Goal: Transaction & Acquisition: Register for event/course

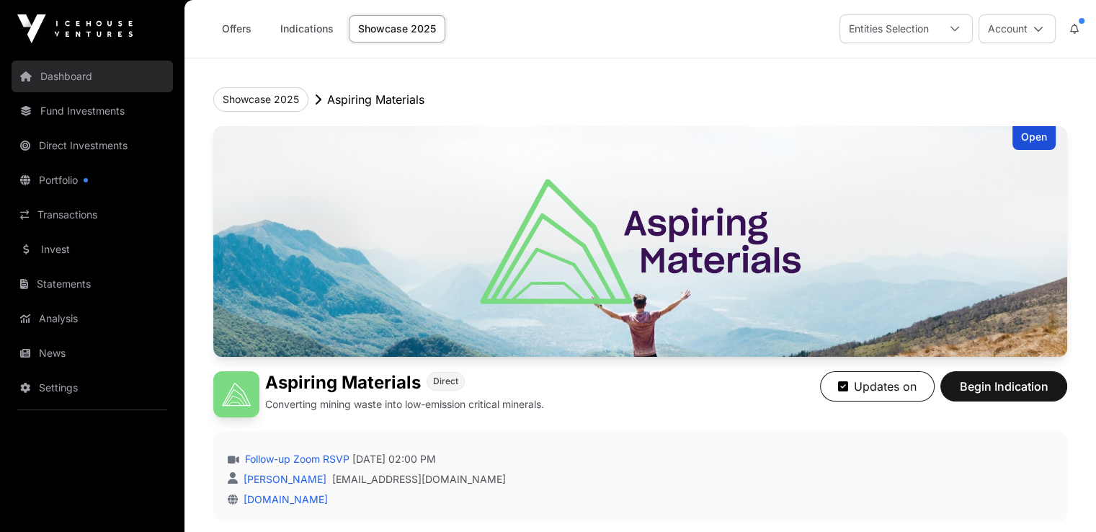
click at [72, 76] on link "Dashboard" at bounding box center [92, 77] width 161 height 32
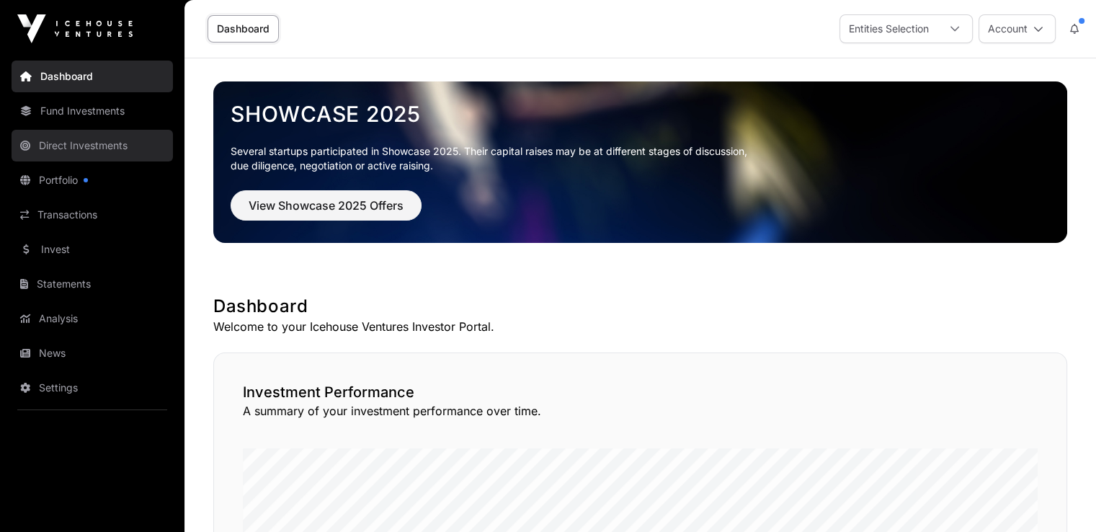
click at [72, 143] on link "Direct Investments" at bounding box center [92, 146] width 161 height 32
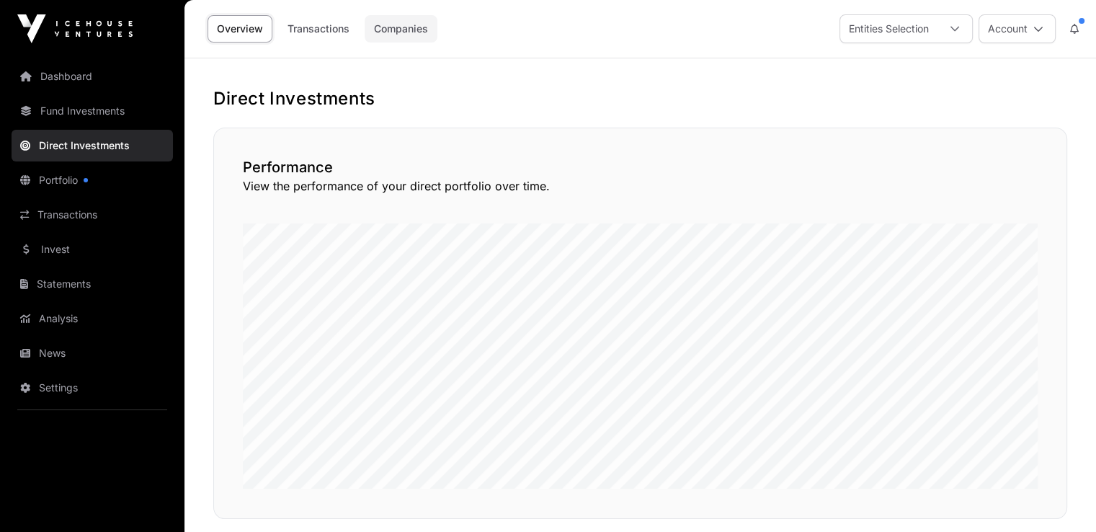
click at [394, 37] on link "Companies" at bounding box center [401, 28] width 73 height 27
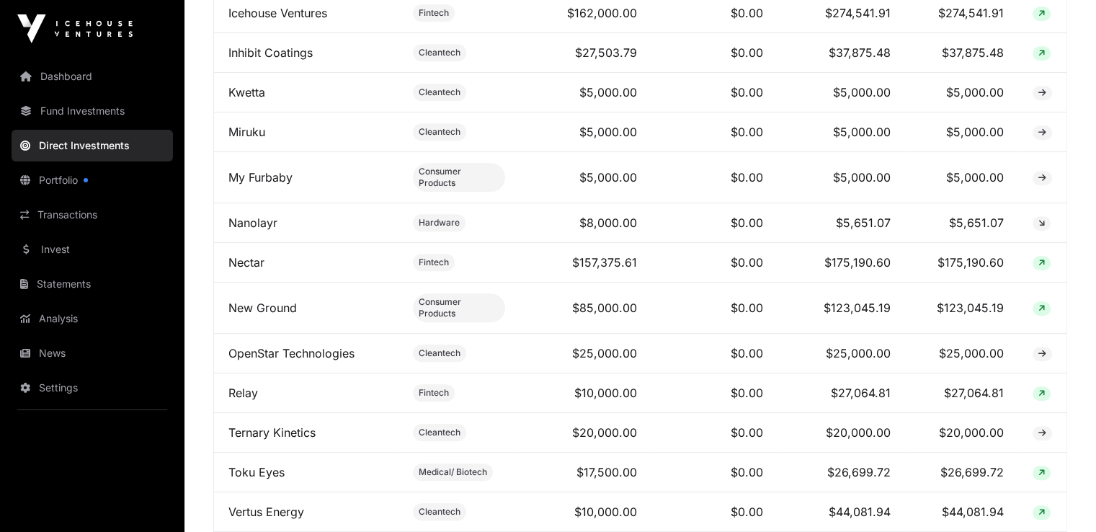
scroll to position [1249, 0]
click at [577, 203] on td "$8,000.00" at bounding box center [585, 223] width 131 height 40
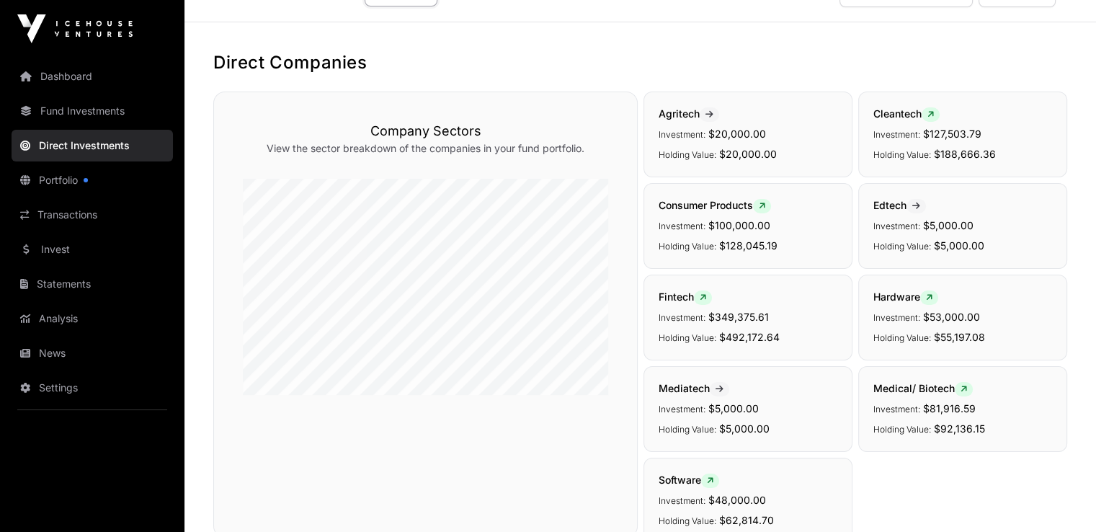
scroll to position [0, 0]
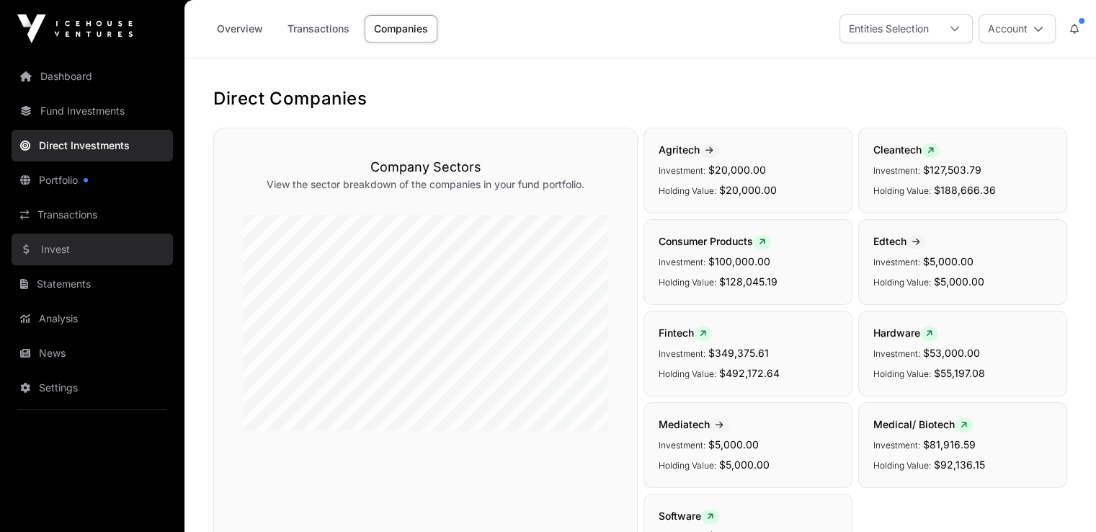
click at [58, 256] on link "Invest" at bounding box center [92, 250] width 161 height 32
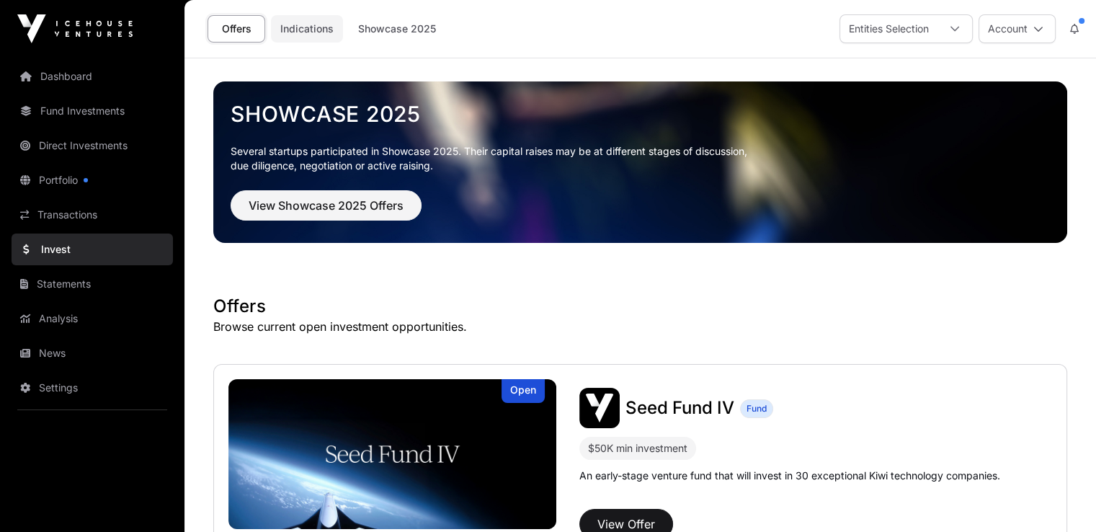
click at [289, 32] on link "Indications" at bounding box center [307, 28] width 72 height 27
click at [302, 25] on link "Indications" at bounding box center [307, 28] width 72 height 27
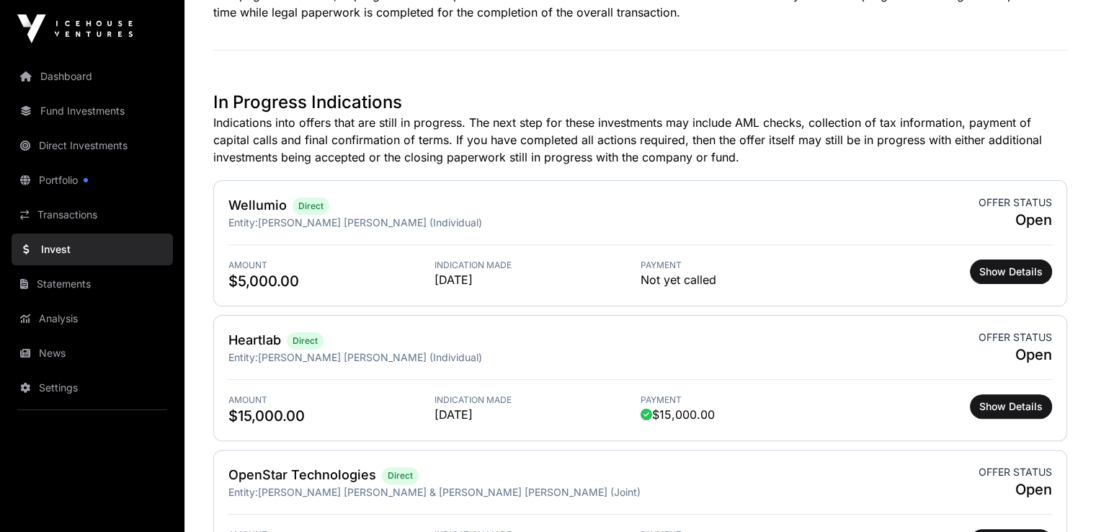
scroll to position [61, 0]
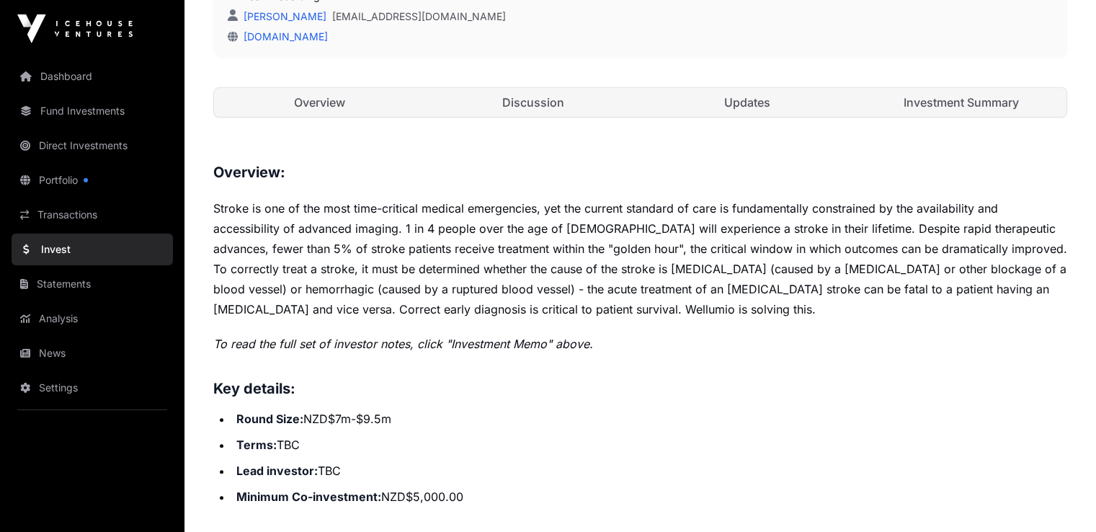
scroll to position [453, 0]
click at [910, 117] on link "Investment Summary" at bounding box center [961, 102] width 211 height 29
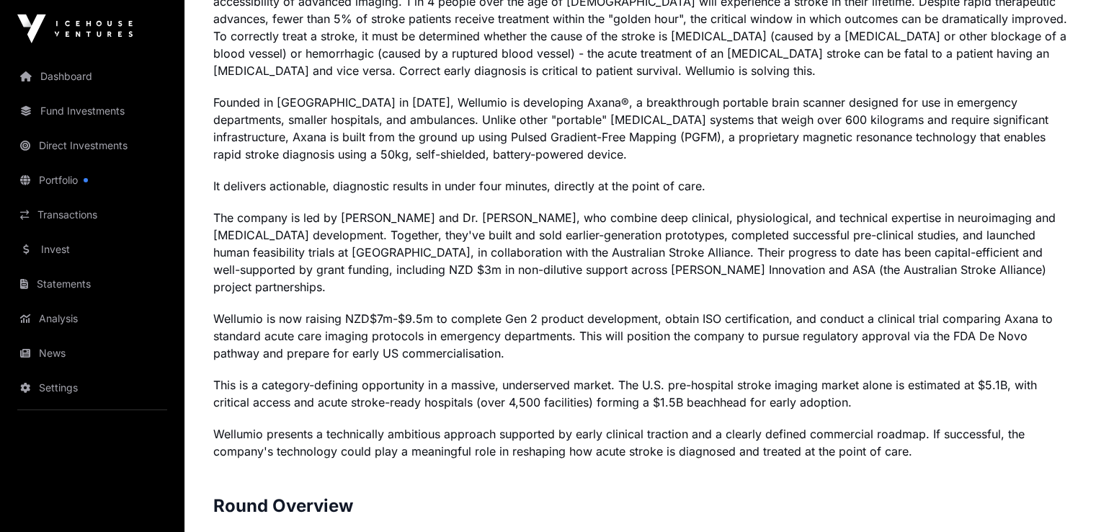
scroll to position [1156, 0]
click at [314, 162] on p "Founded in New Zealand in 2019, Wellumio is developing Axana®, a breakthrough p…" at bounding box center [640, 127] width 854 height 69
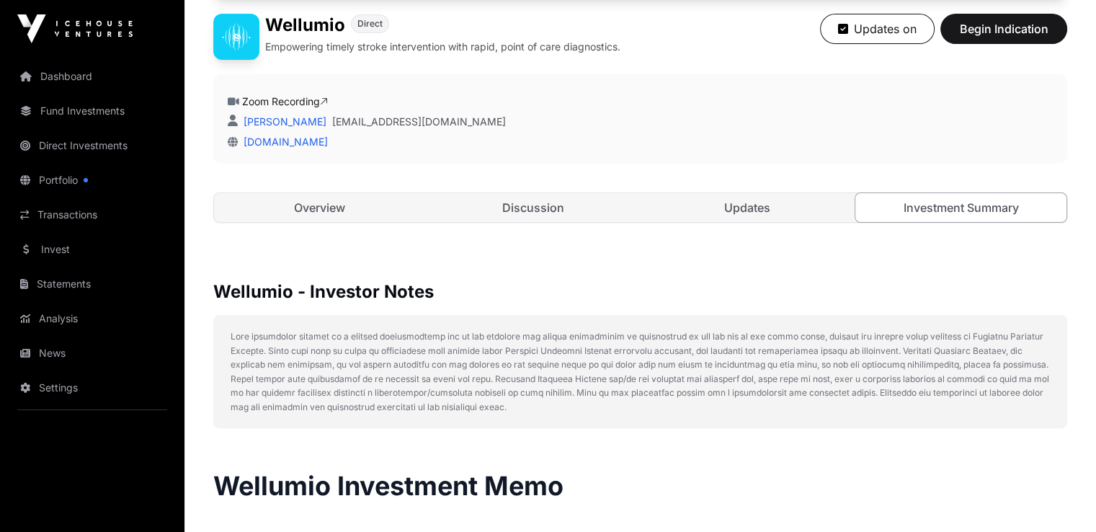
scroll to position [346, 0]
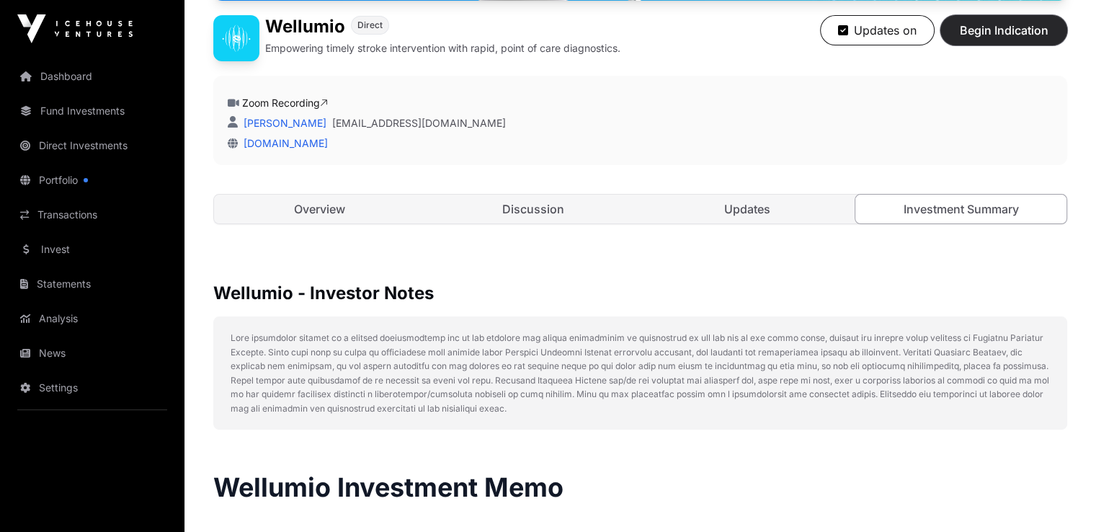
click at [963, 39] on span "Begin Indication" at bounding box center [1004, 30] width 91 height 17
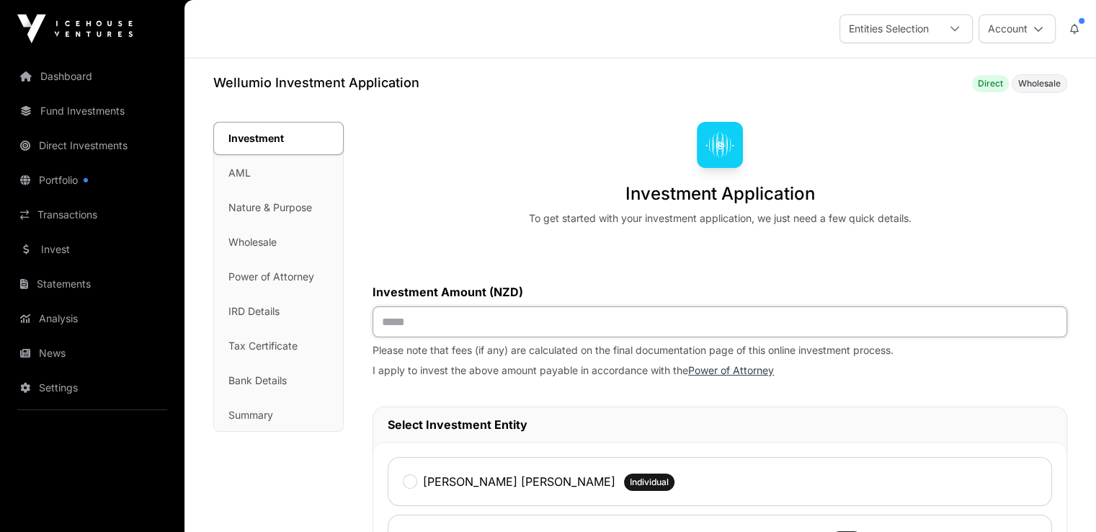
click at [471, 317] on input "text" at bounding box center [720, 321] width 695 height 31
type input "******"
click at [868, 365] on p "I apply to invest the above amount payable in accordance with the Power of Atto…" at bounding box center [720, 370] width 695 height 14
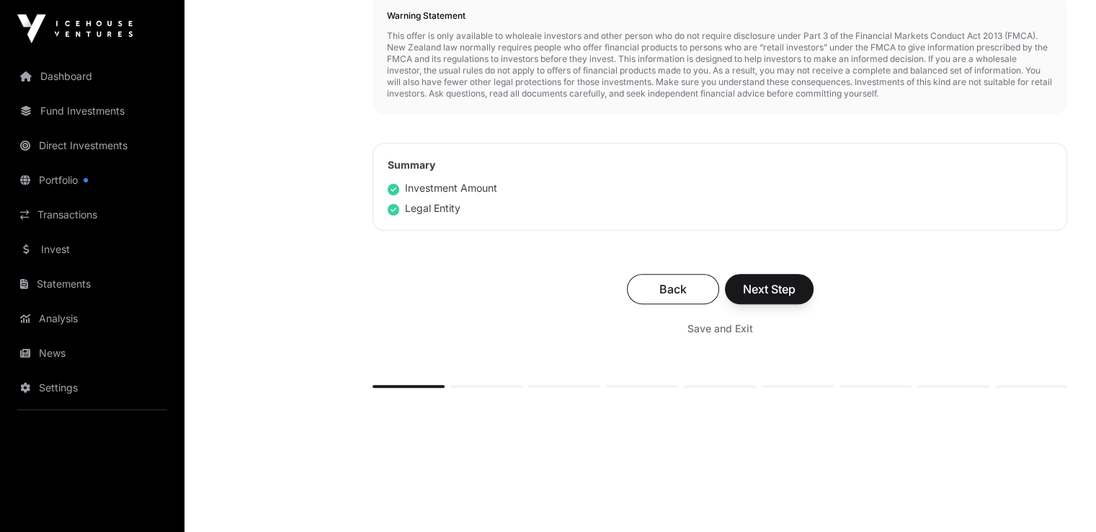
scroll to position [686, 0]
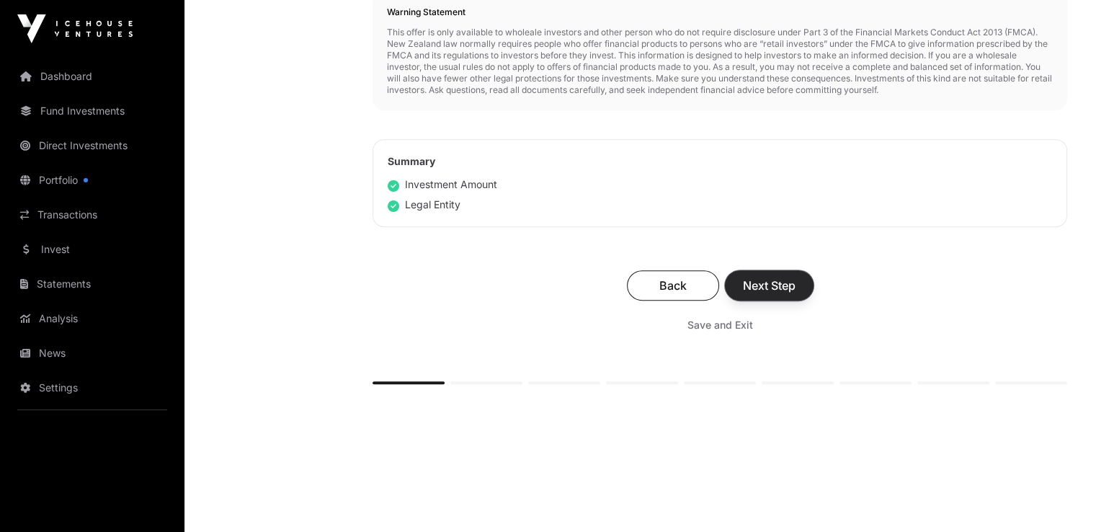
click at [756, 279] on span "Next Step" at bounding box center [769, 285] width 53 height 17
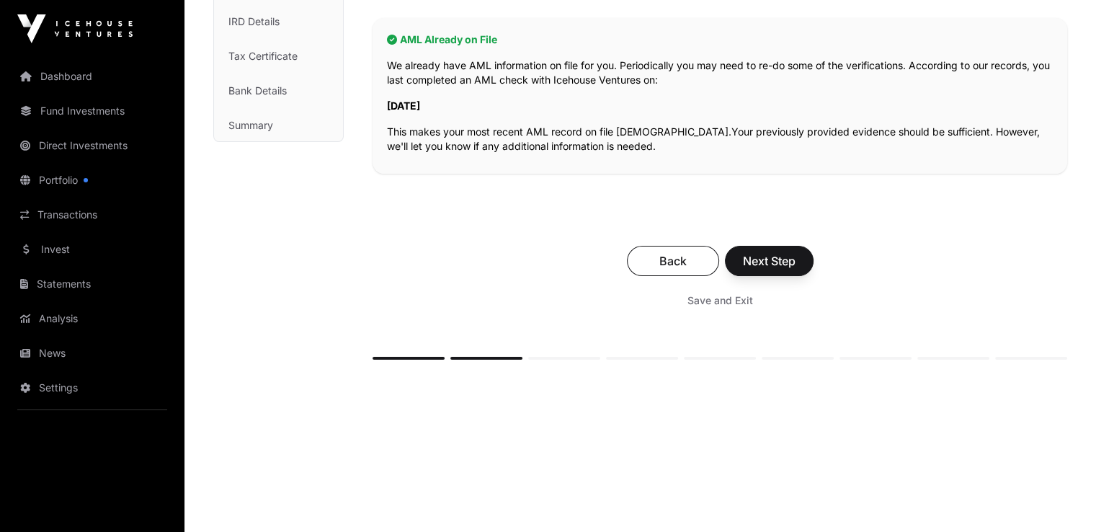
scroll to position [294, 0]
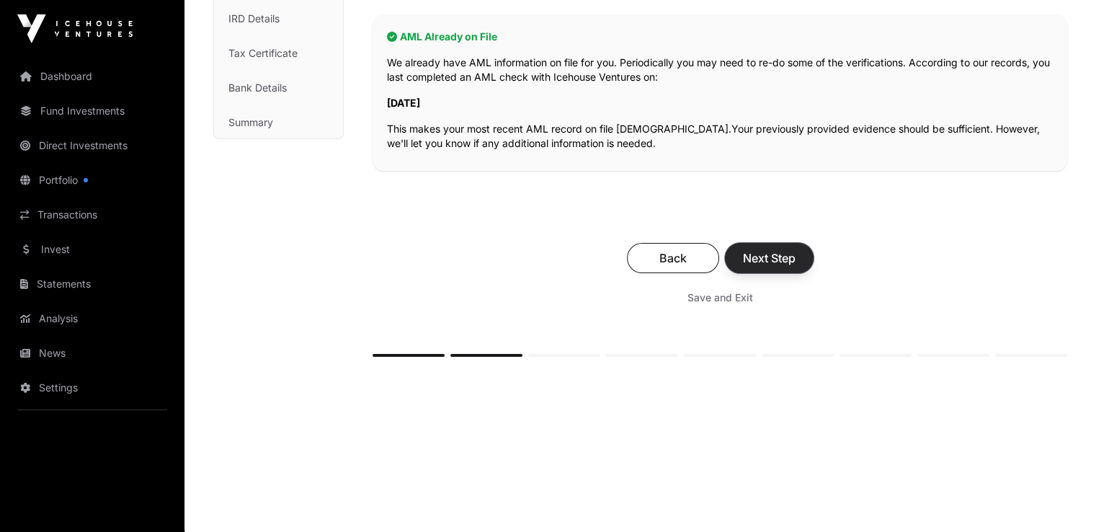
click at [750, 254] on span "Next Step" at bounding box center [769, 257] width 53 height 17
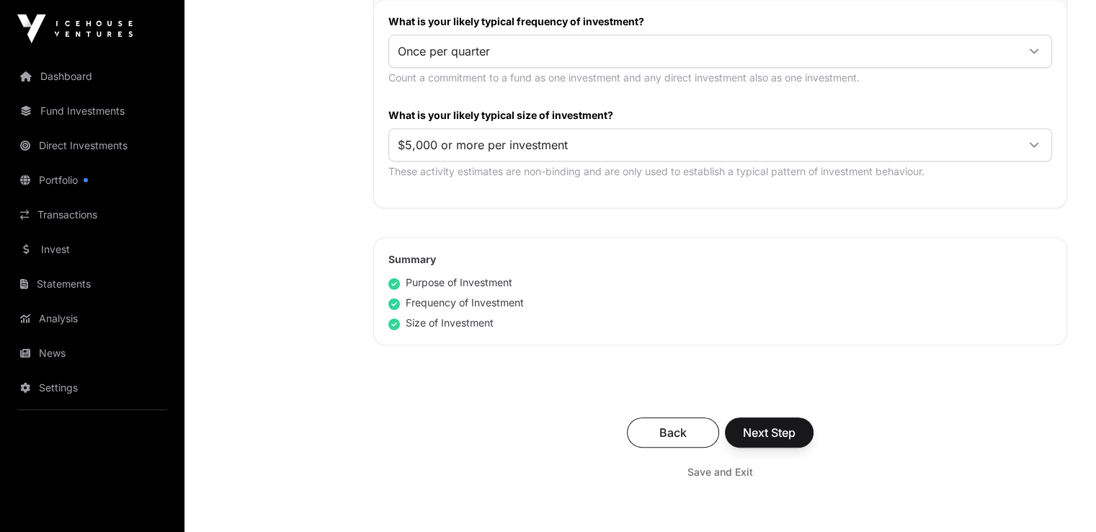
scroll to position [789, 0]
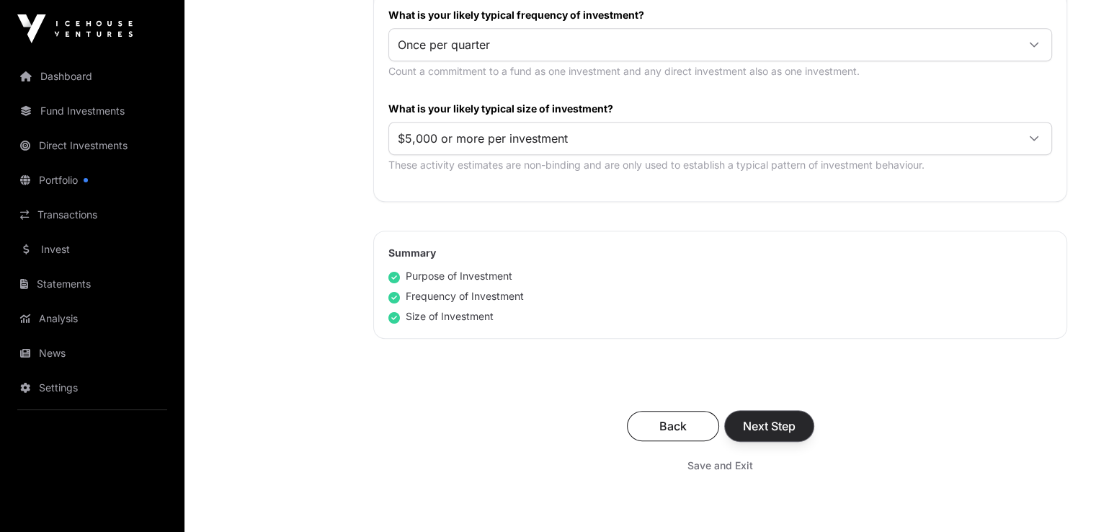
click at [757, 417] on span "Next Step" at bounding box center [769, 425] width 53 height 17
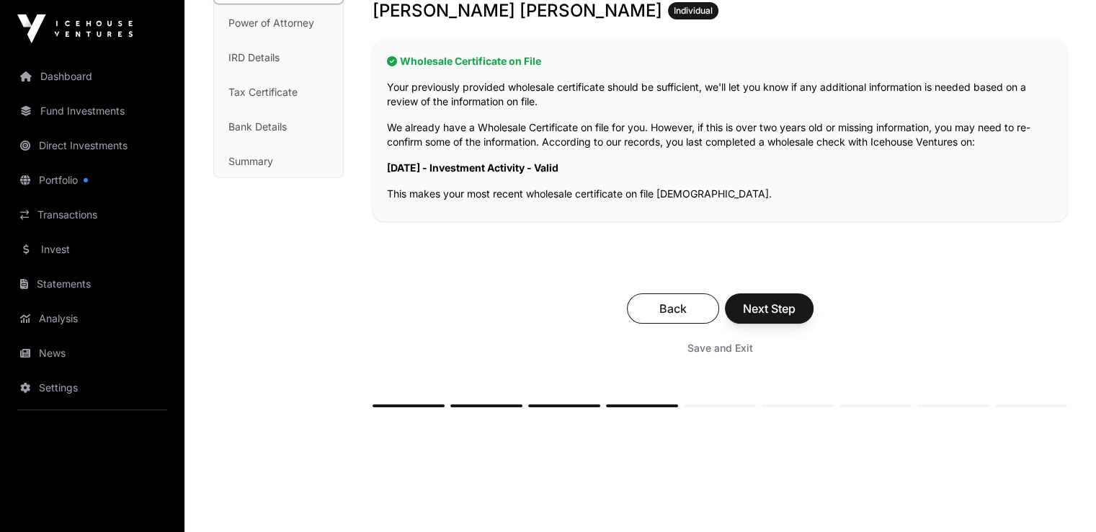
scroll to position [257, 0]
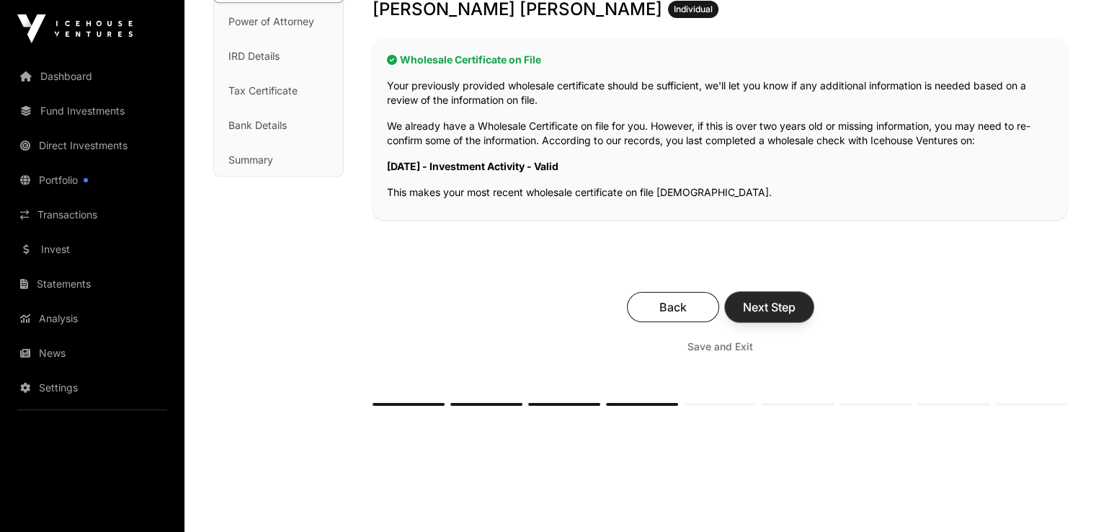
click at [755, 306] on span "Next Step" at bounding box center [769, 306] width 53 height 17
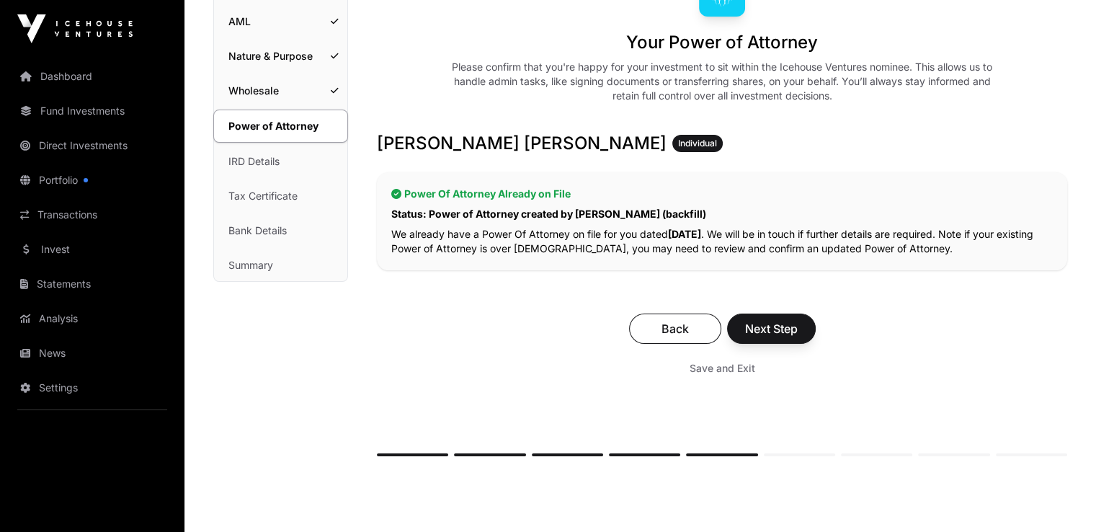
scroll to position [154, 0]
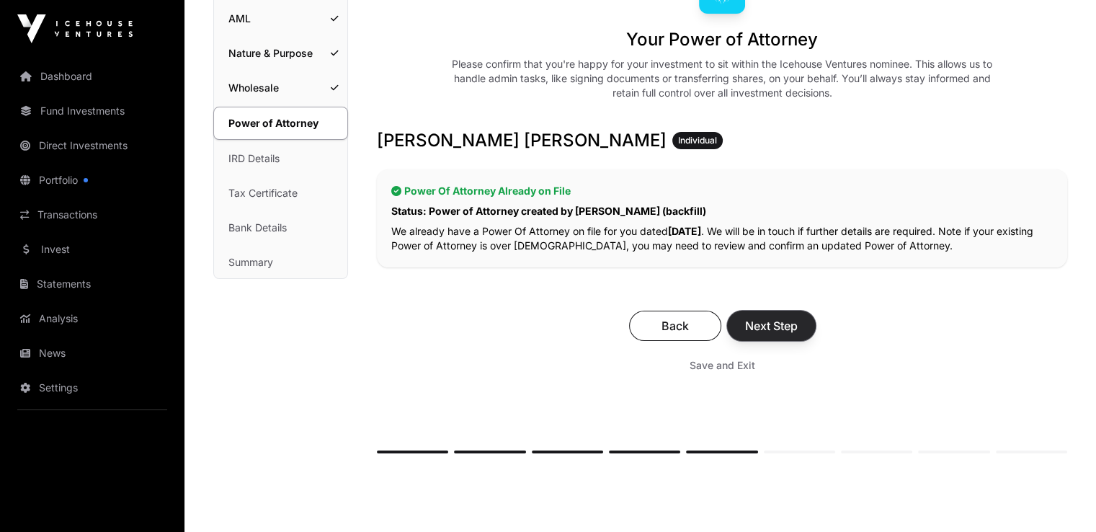
click at [799, 319] on button "Next Step" at bounding box center [771, 326] width 89 height 30
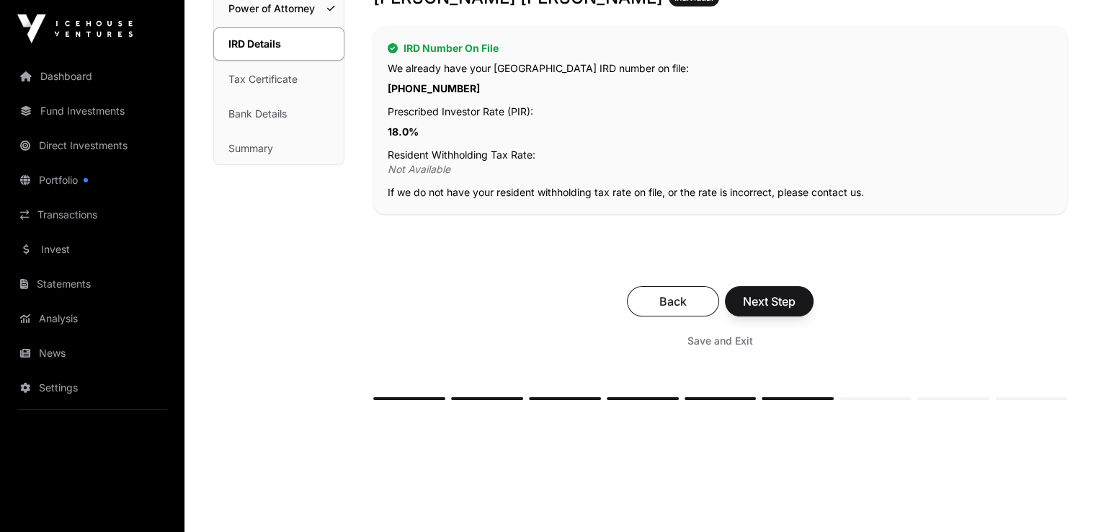
scroll to position [270, 0]
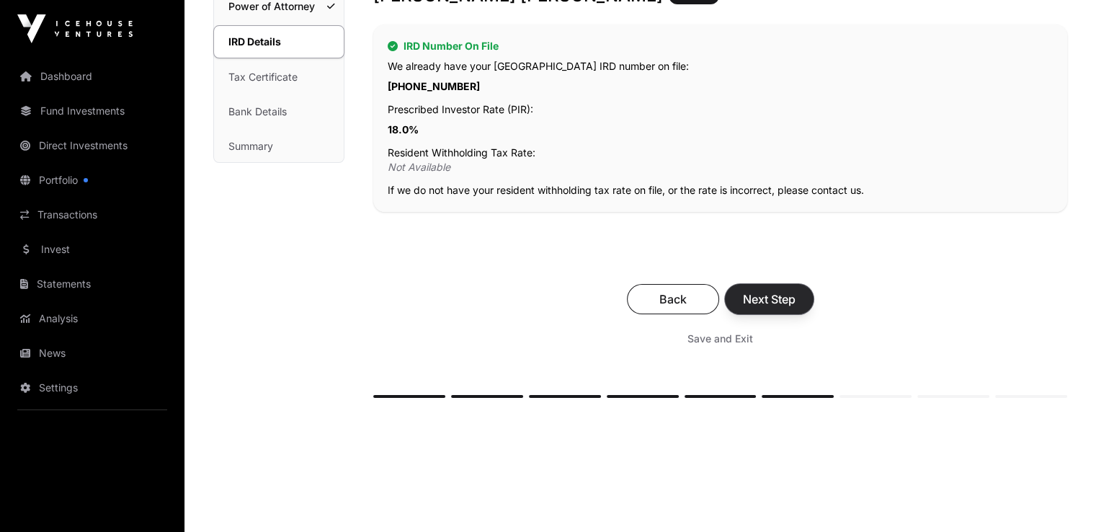
click at [777, 293] on span "Next Step" at bounding box center [769, 299] width 53 height 17
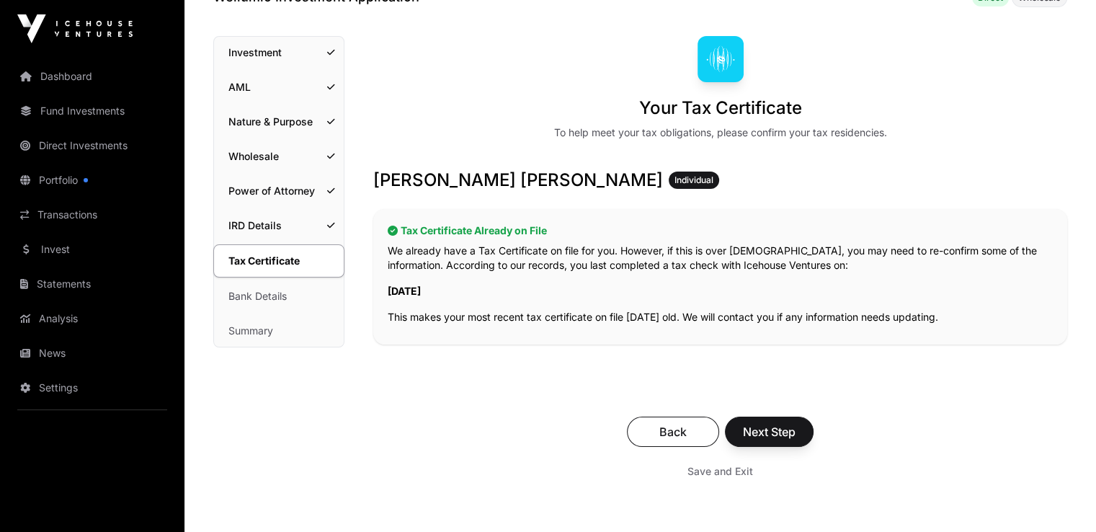
scroll to position [95, 0]
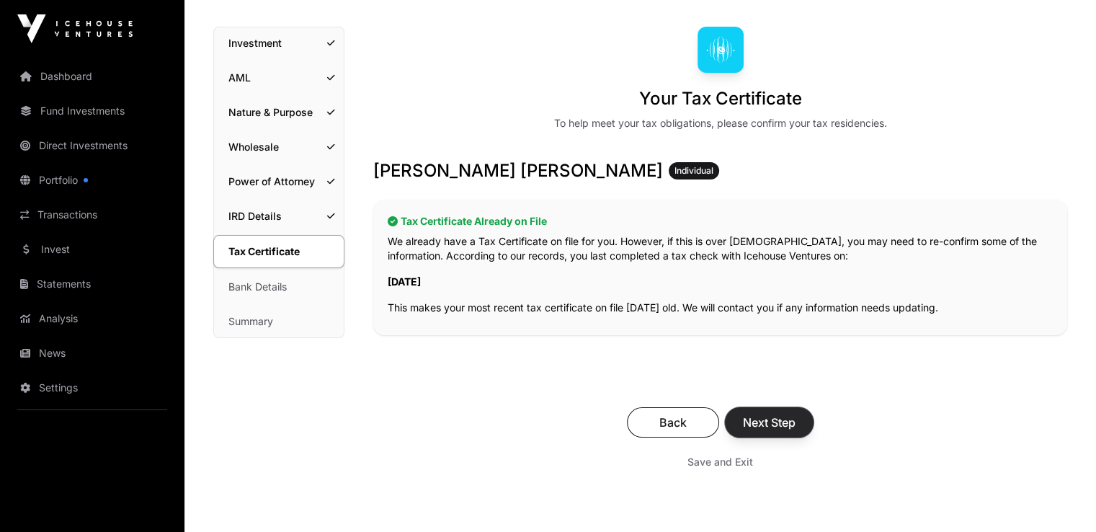
click at [776, 421] on span "Next Step" at bounding box center [769, 422] width 53 height 17
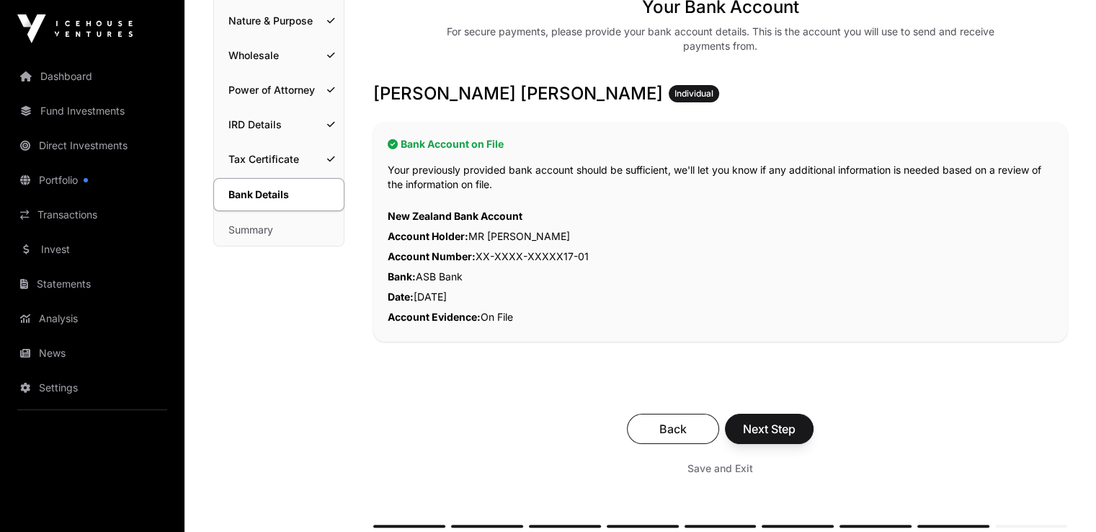
scroll to position [187, 0]
click at [774, 422] on span "Next Step" at bounding box center [769, 428] width 53 height 17
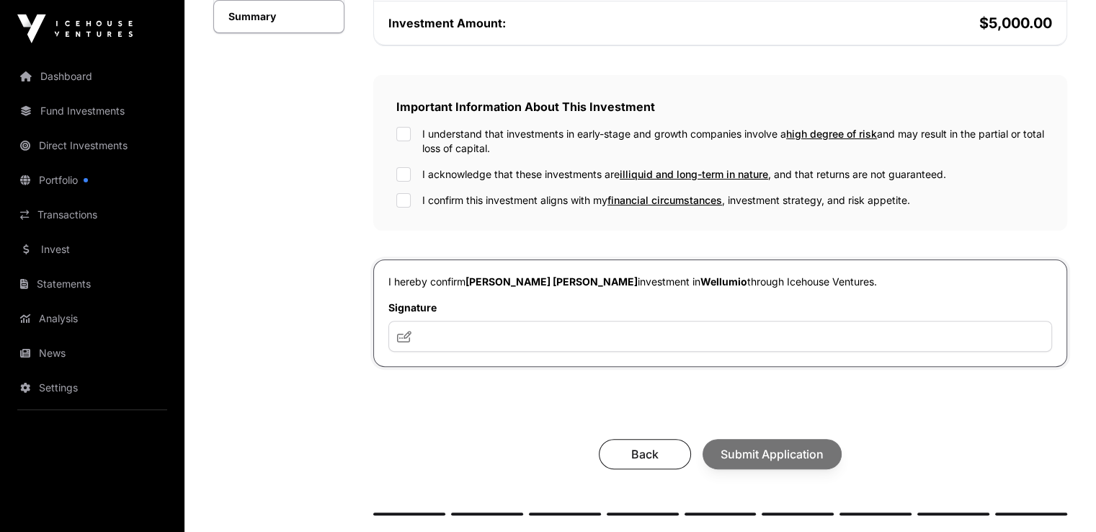
scroll to position [401, 0]
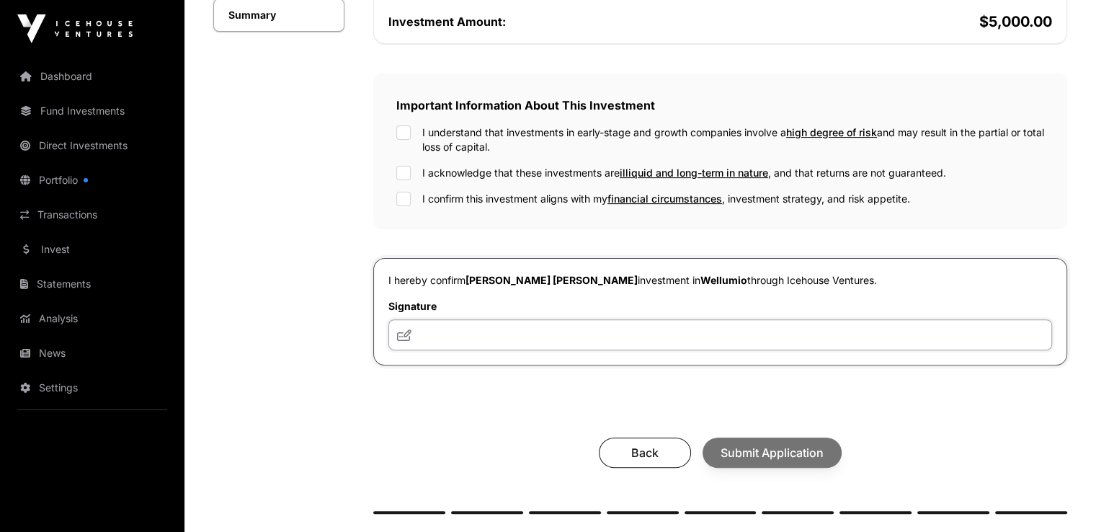
click at [600, 329] on input "text" at bounding box center [721, 334] width 664 height 31
type input "**********"
click at [721, 451] on div "Back Submit Application" at bounding box center [720, 453] width 665 height 30
click at [517, 337] on input "**********" at bounding box center [721, 334] width 664 height 31
click at [407, 139] on div "I understand that investments in early-stage and growth companies involve a hig…" at bounding box center [720, 139] width 648 height 29
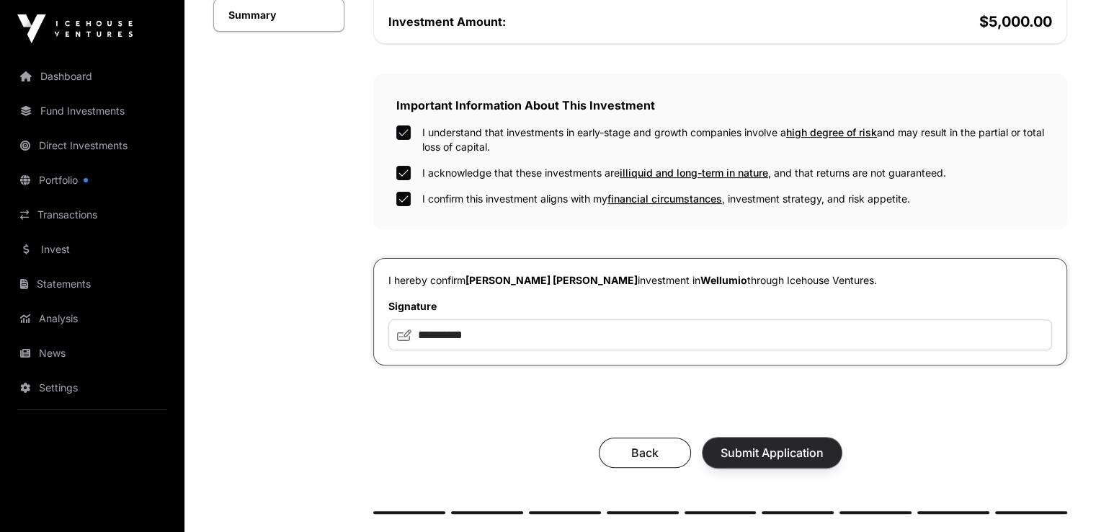
click at [787, 450] on span "Submit Application" at bounding box center [772, 452] width 103 height 17
